Goal: Register for event/course

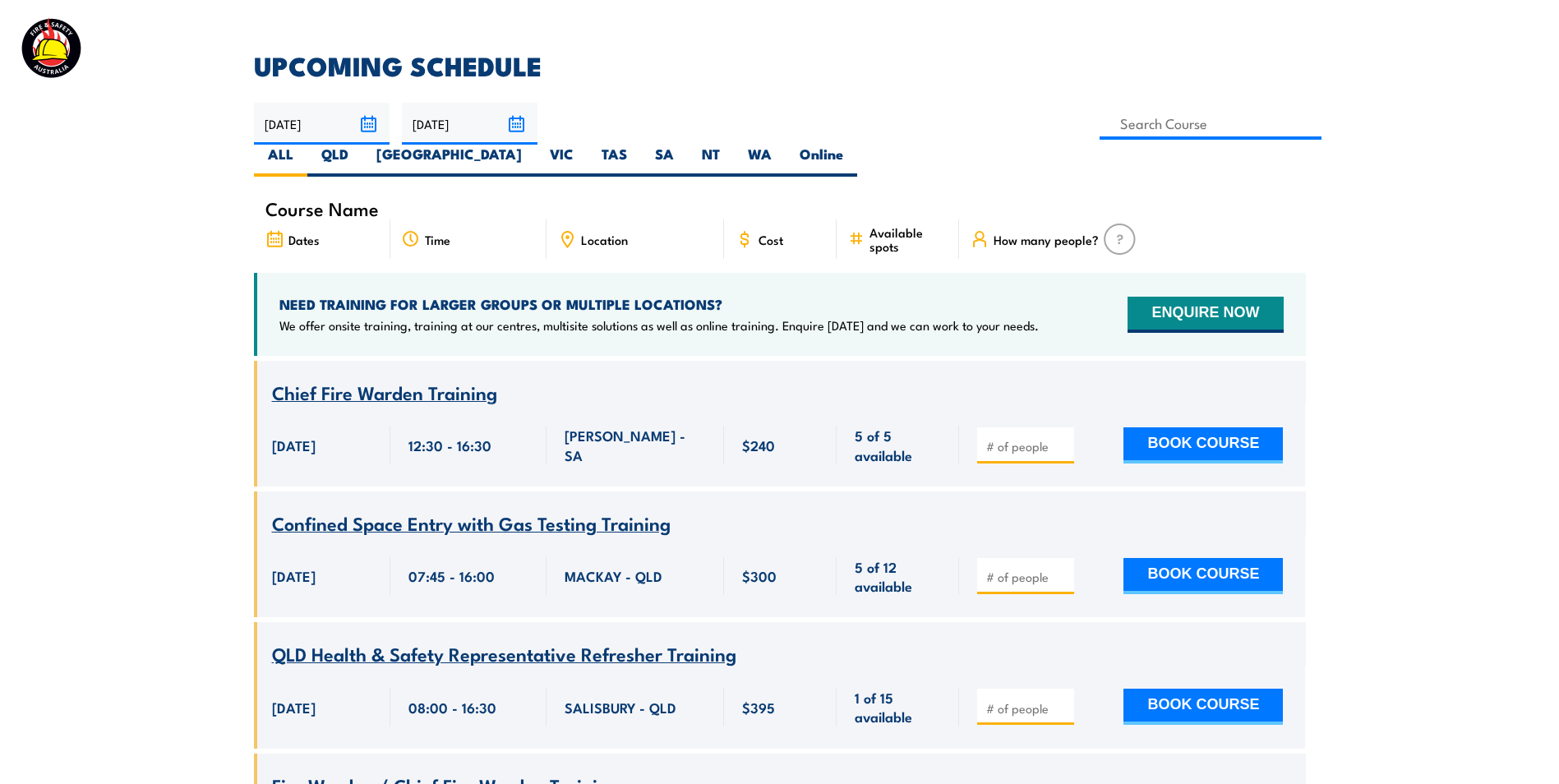
scroll to position [494, 0]
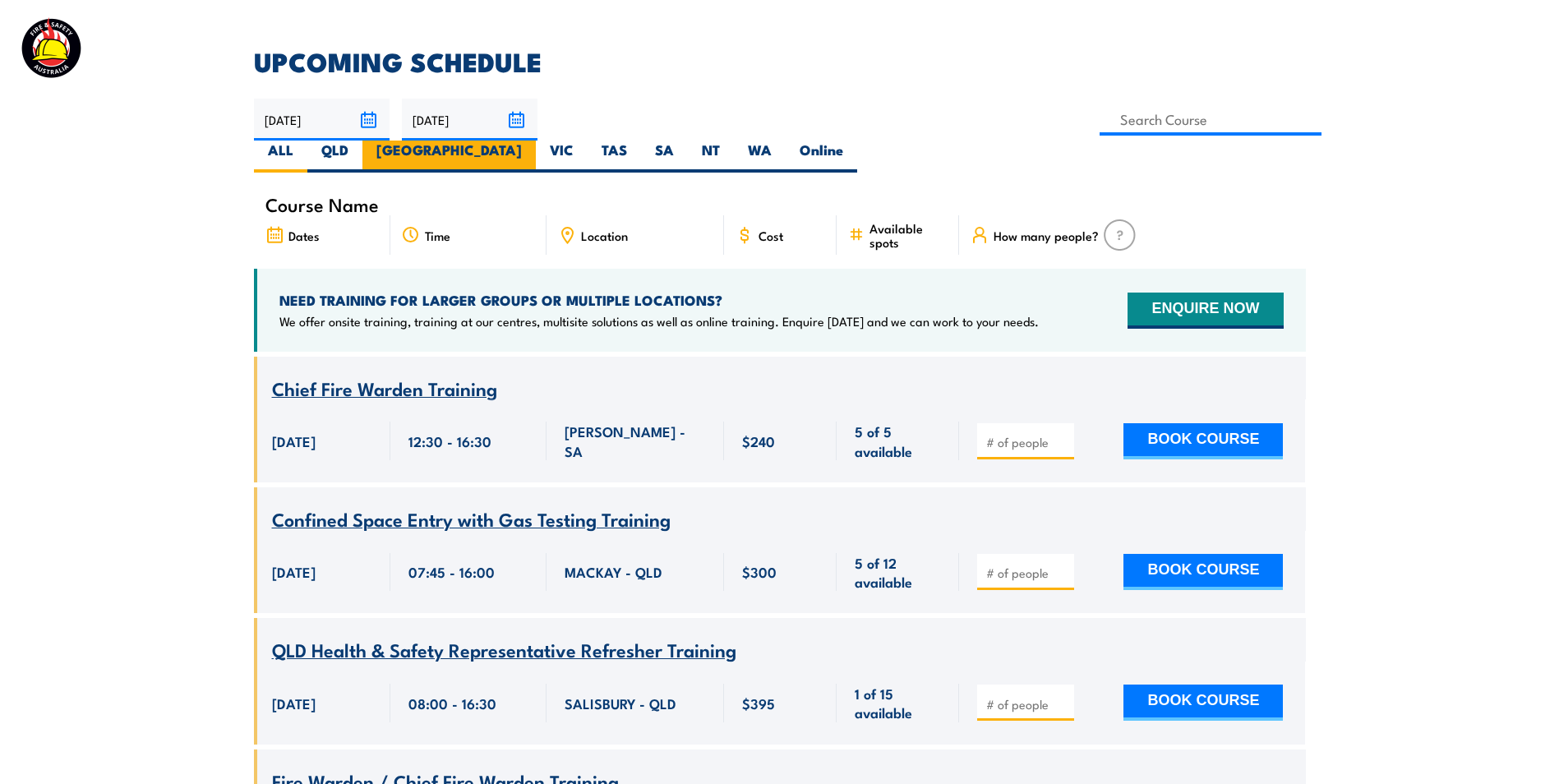
click at [535, 140] on label "[GEOGRAPHIC_DATA]" at bounding box center [449, 156] width 173 height 32
click at [533, 140] on input "[GEOGRAPHIC_DATA]" at bounding box center [527, 146] width 11 height 11
radio input "true"
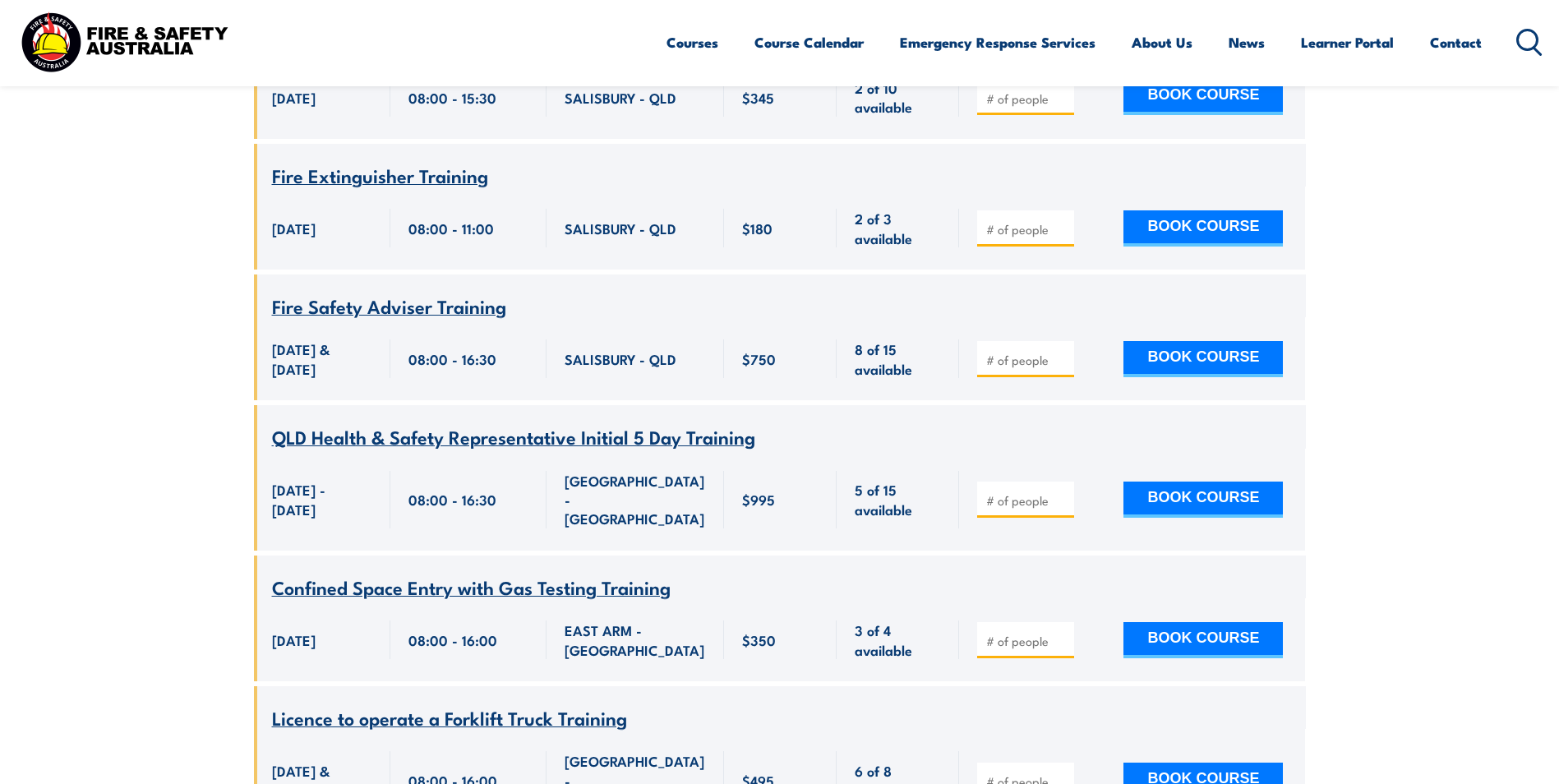
scroll to position [1890, 0]
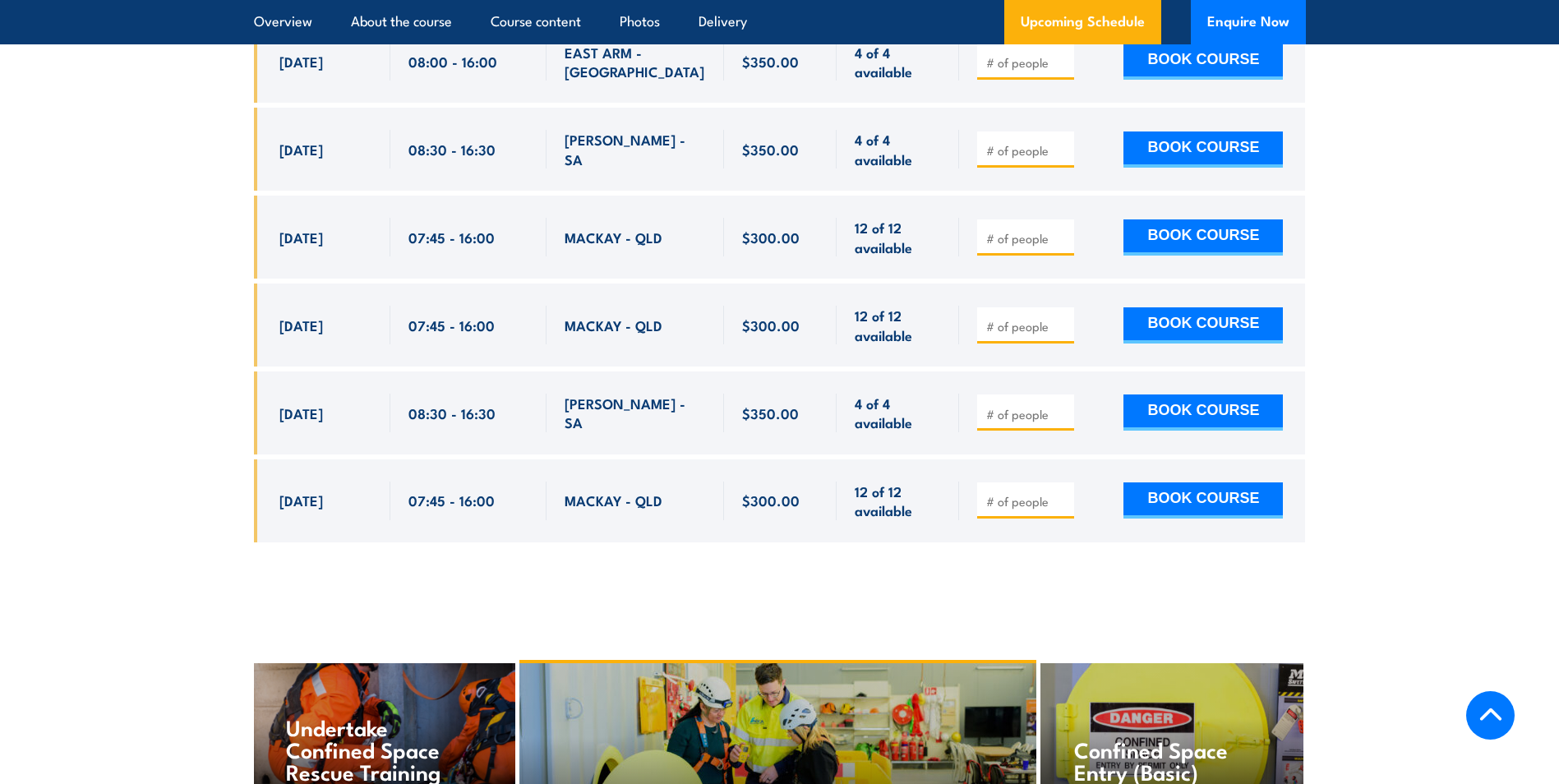
scroll to position [5424, 0]
